Goal: Information Seeking & Learning: Learn about a topic

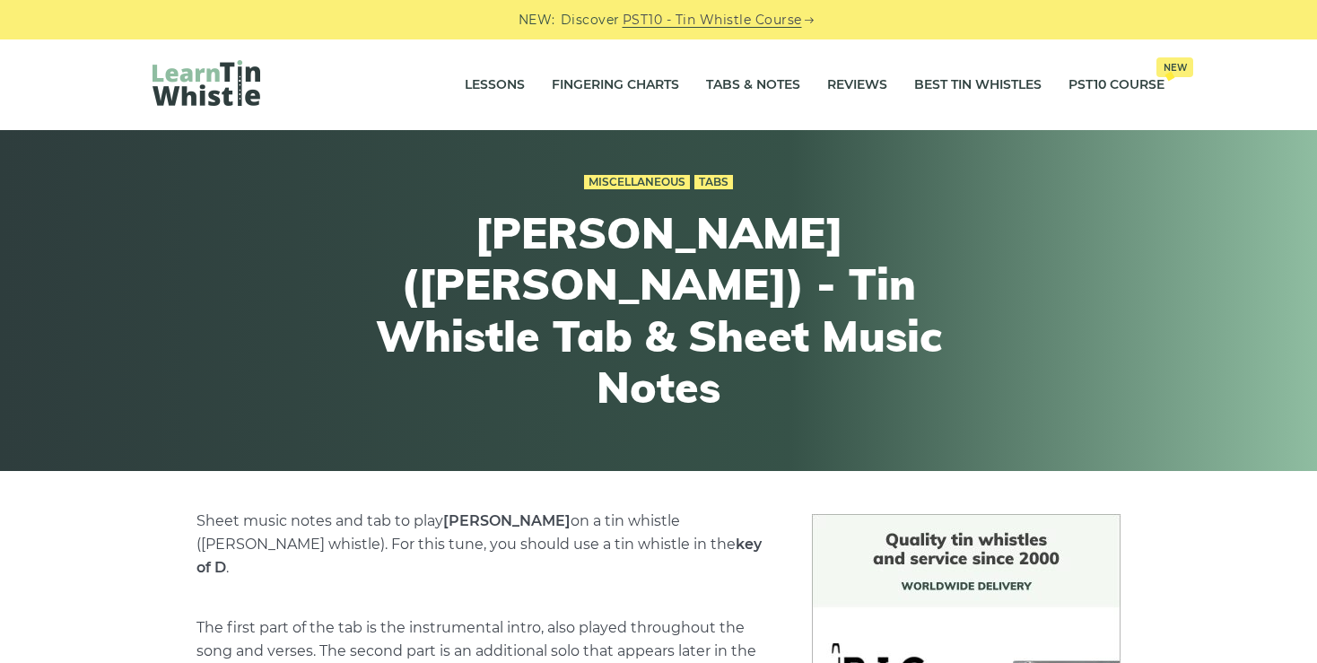
scroll to position [639, 0]
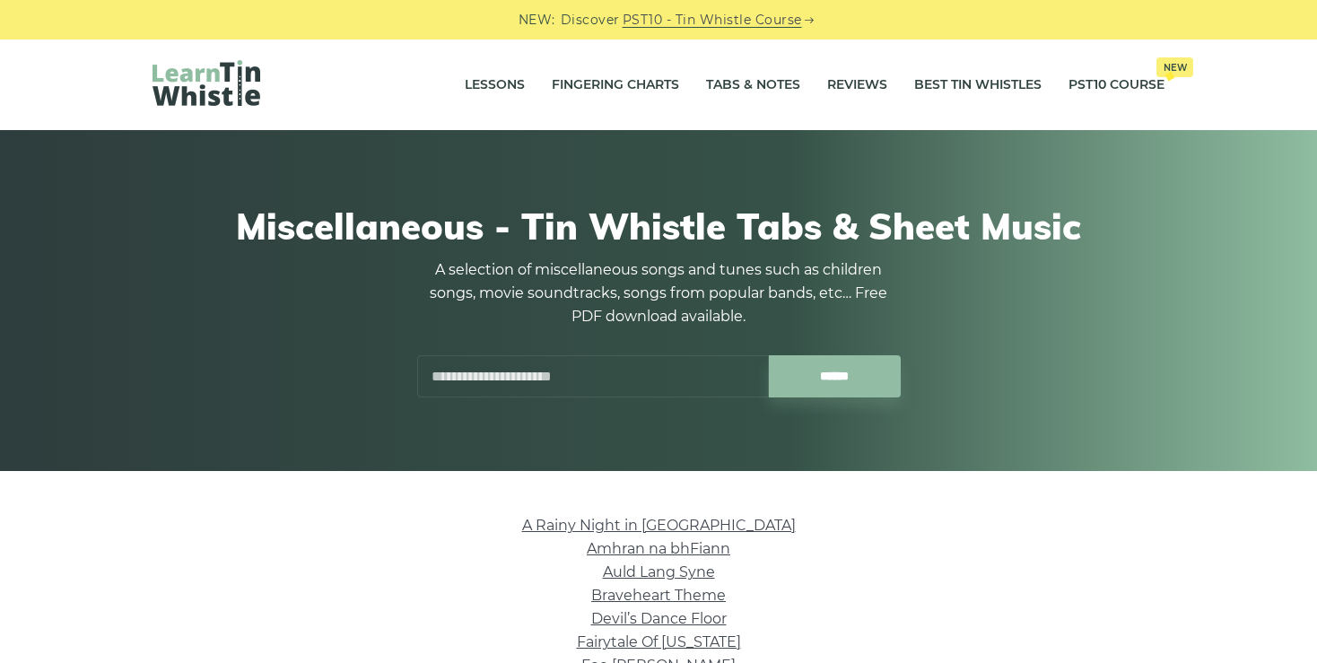
scroll to position [354, 0]
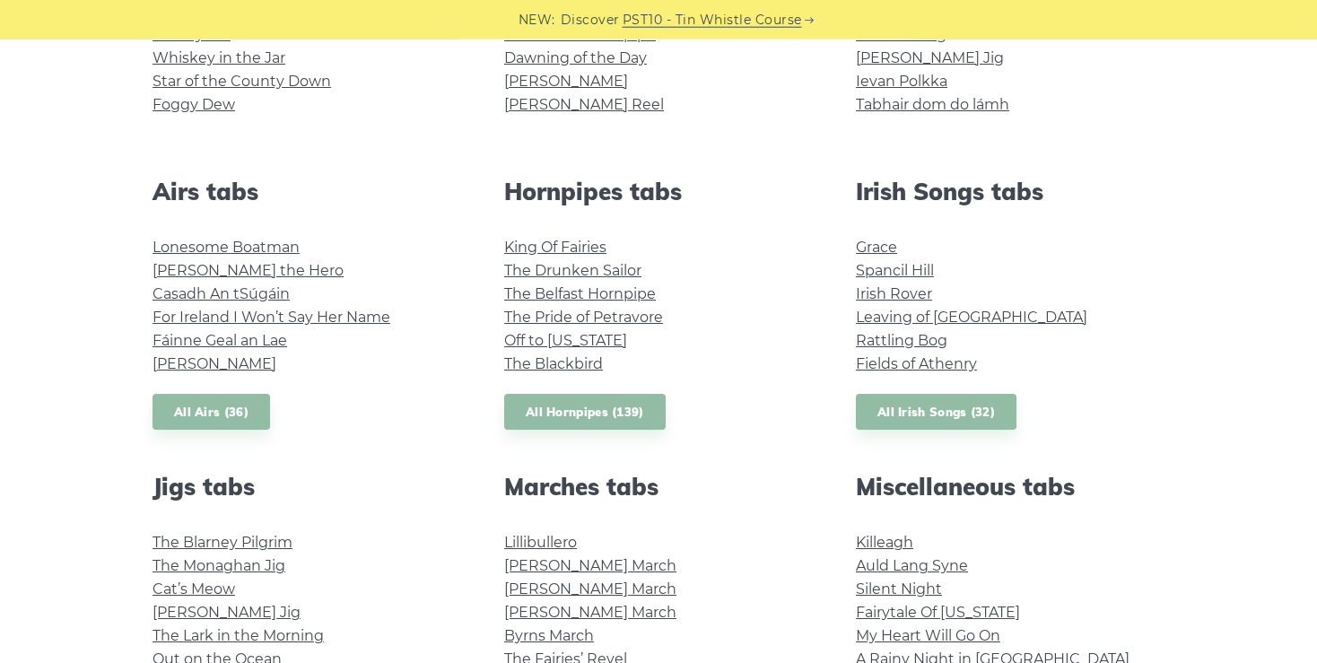
scroll to position [599, 0]
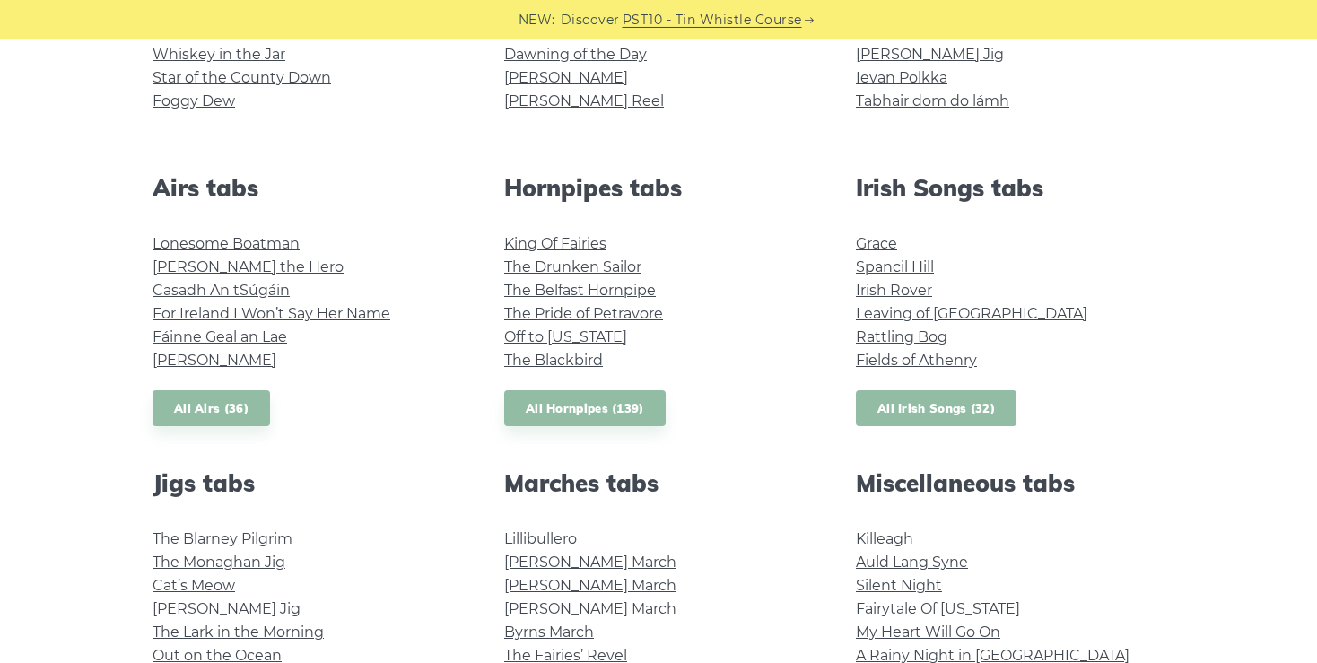
click at [932, 404] on link "All Irish Songs (32)" at bounding box center [936, 408] width 161 height 37
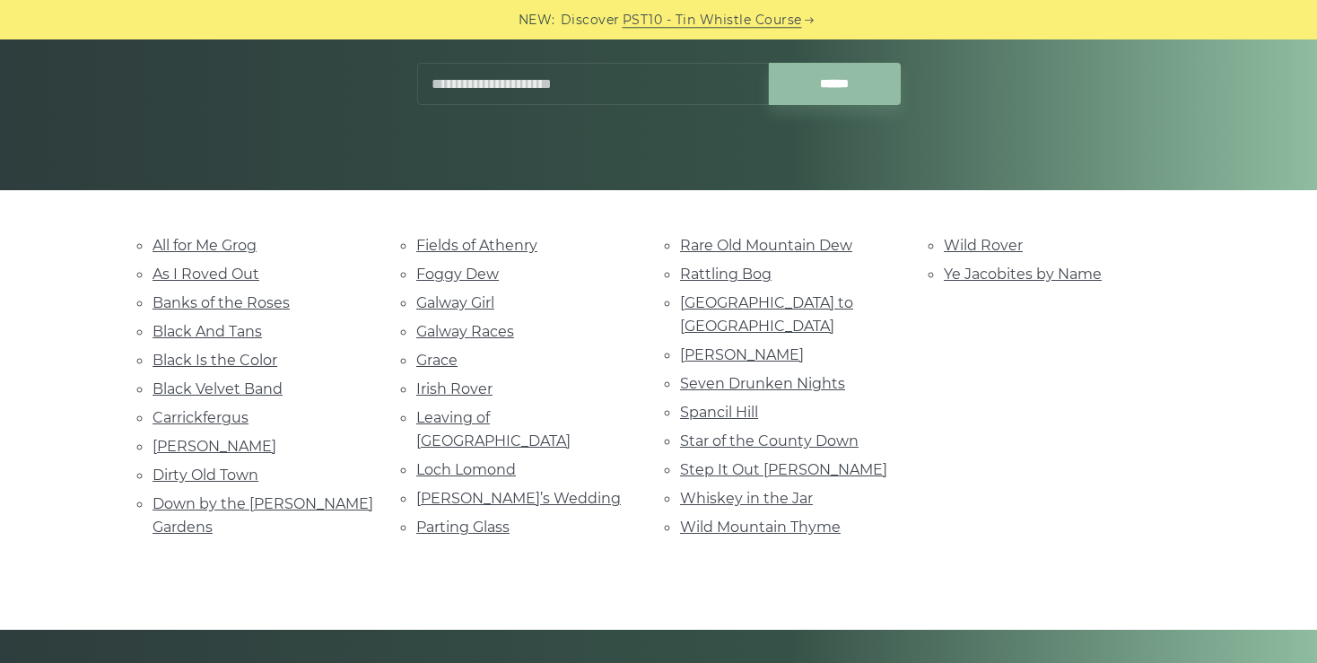
scroll to position [284, 0]
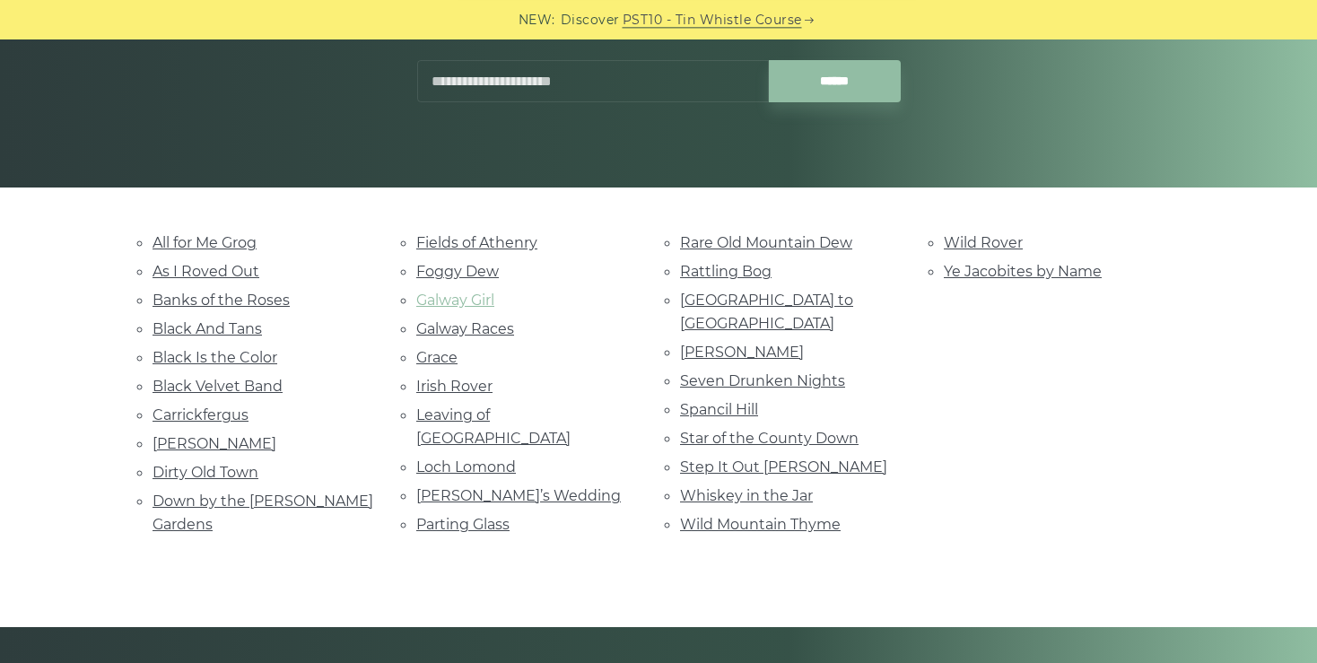
click at [472, 298] on link "Galway Girl" at bounding box center [455, 300] width 78 height 17
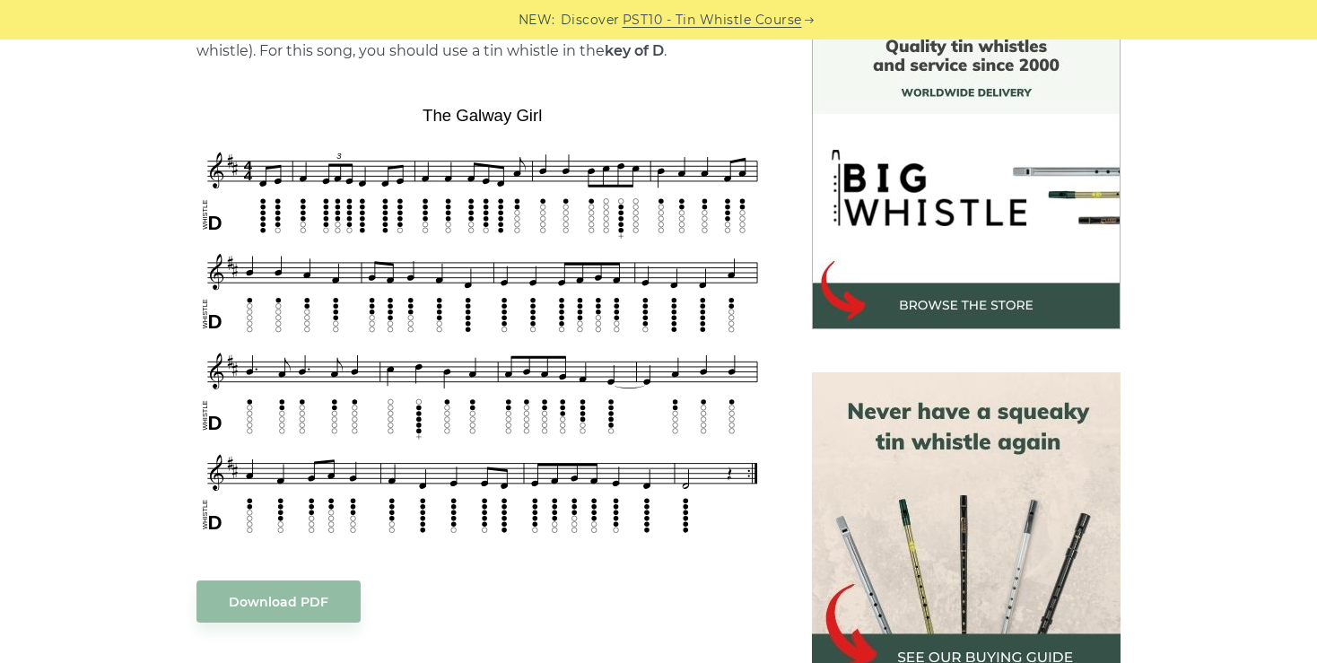
scroll to position [485, 0]
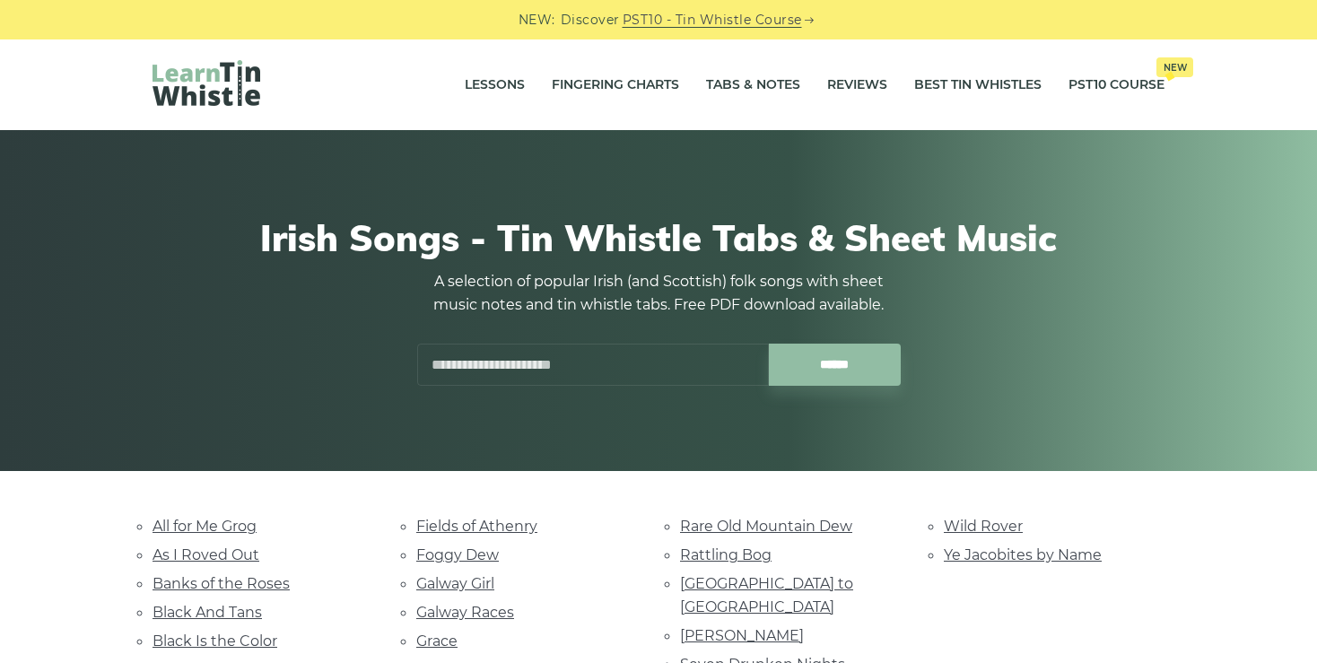
scroll to position [283, 0]
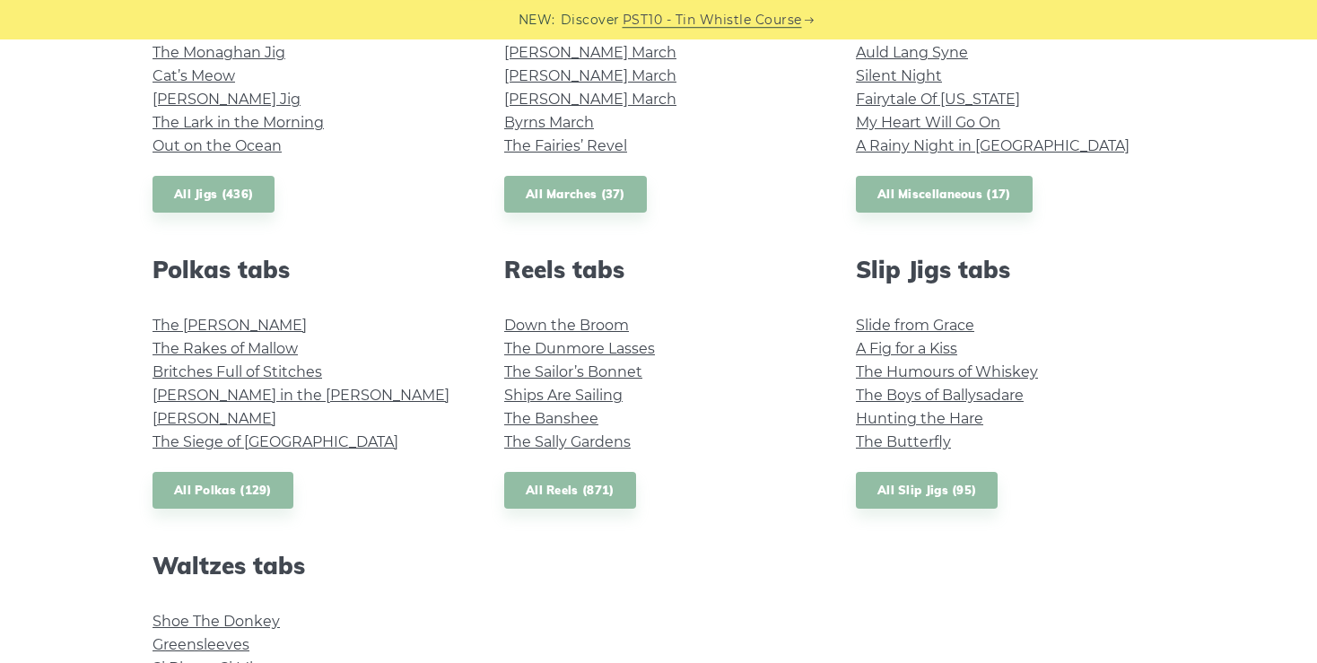
scroll to position [1106, 0]
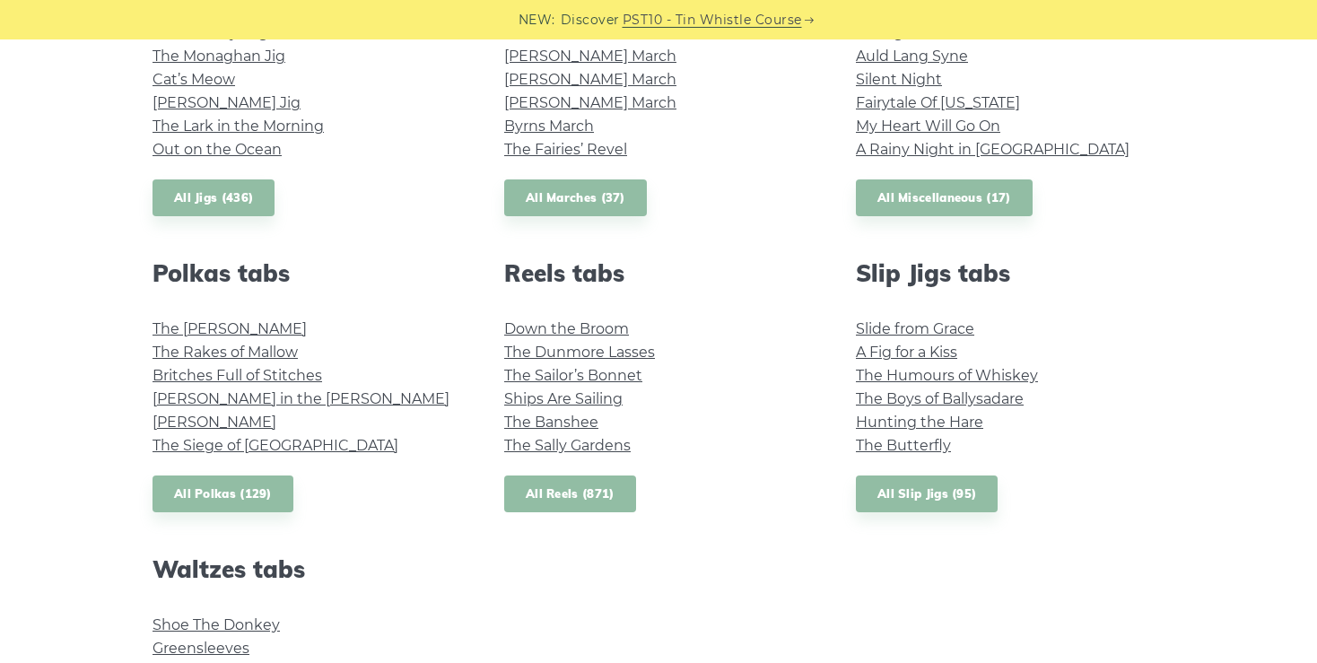
click at [561, 486] on link "All Reels (871)" at bounding box center [570, 494] width 132 height 37
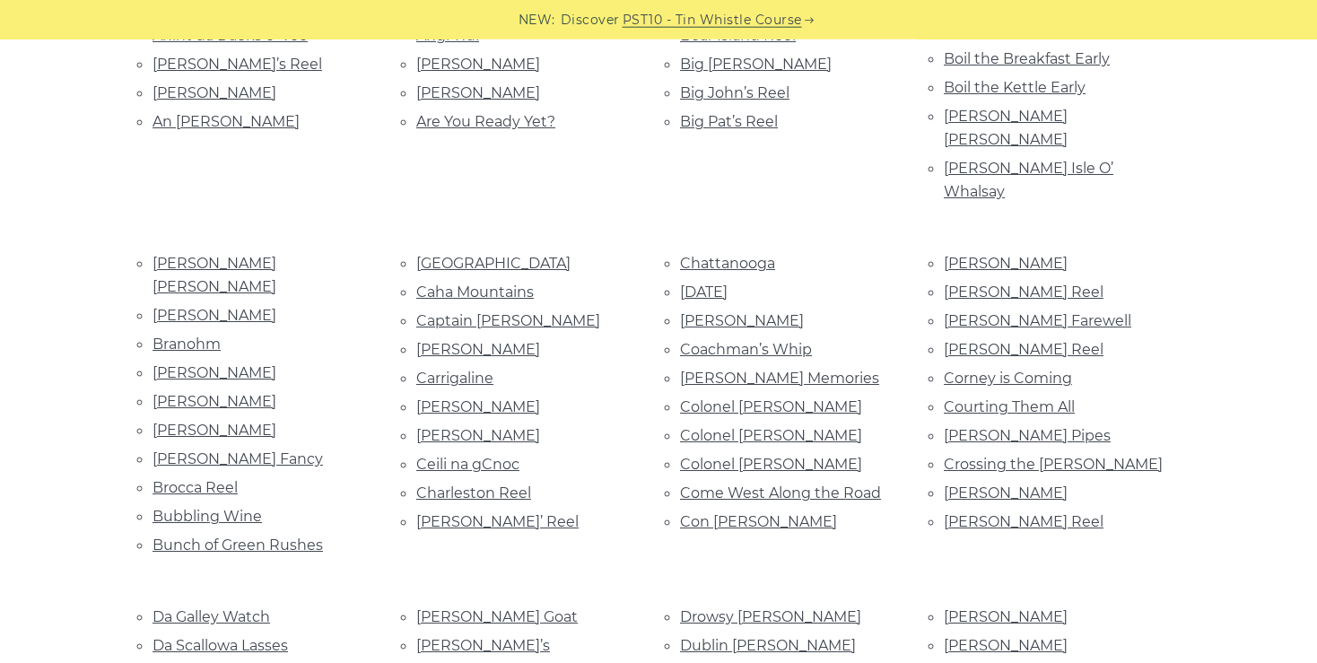
scroll to position [674, 0]
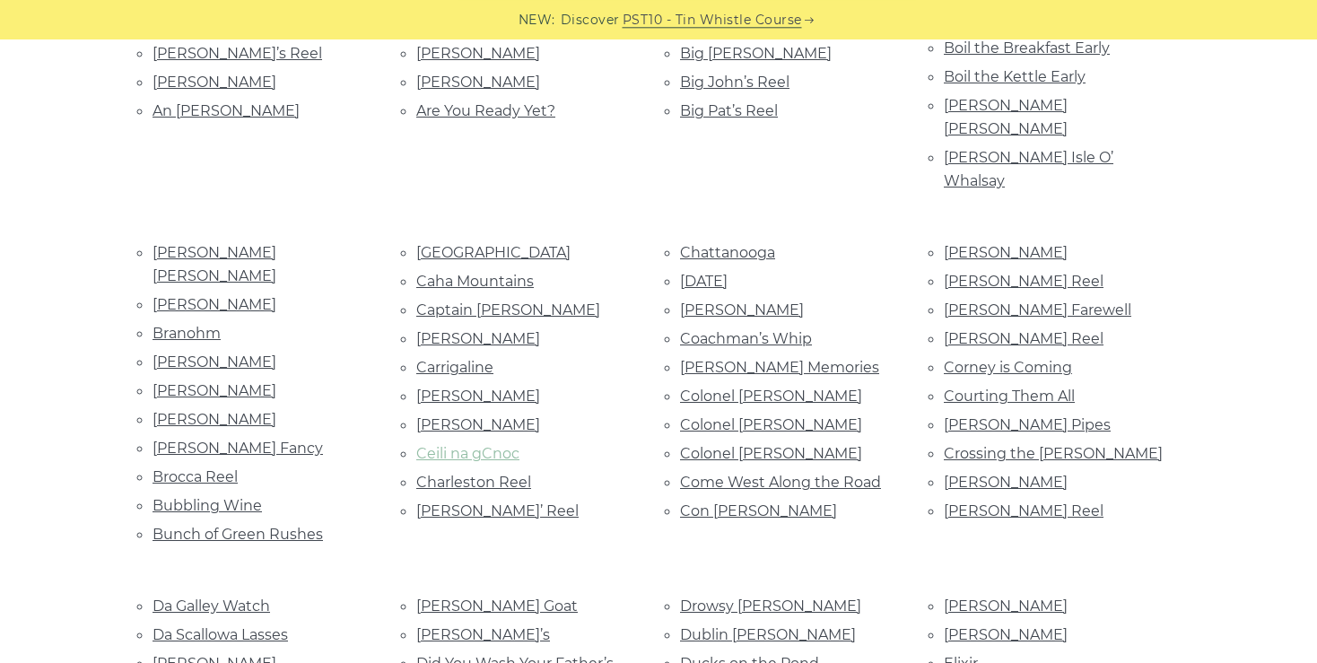
click at [472, 445] on link "Ceili na gCnoc" at bounding box center [467, 453] width 103 height 17
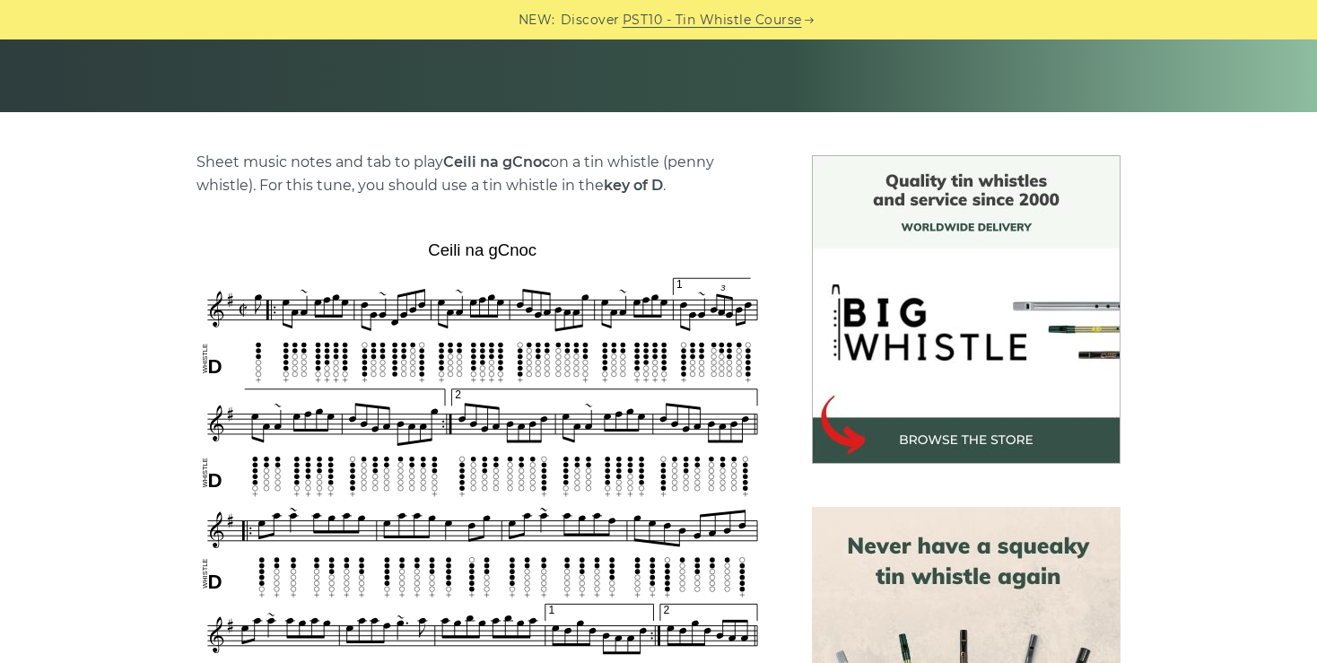
scroll to position [363, 0]
